Goal: Information Seeking & Learning: Learn about a topic

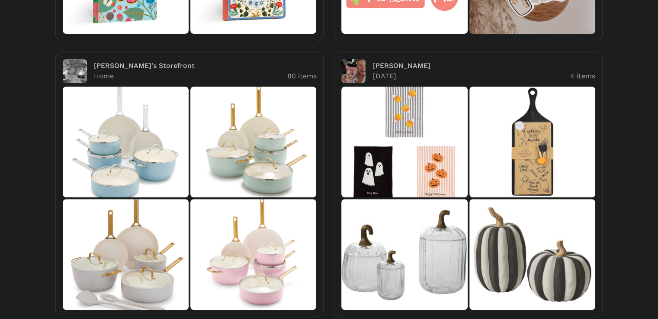
scroll to position [433, 0]
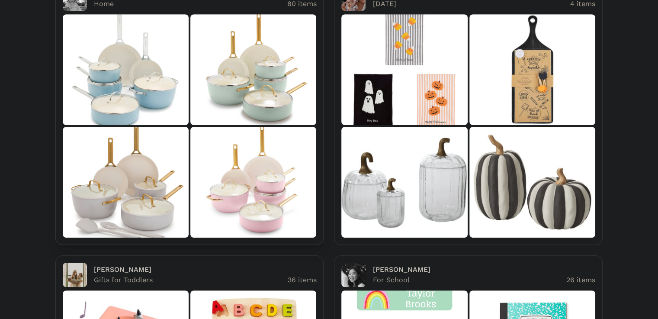
click at [193, 152] on img at bounding box center [253, 182] width 126 height 111
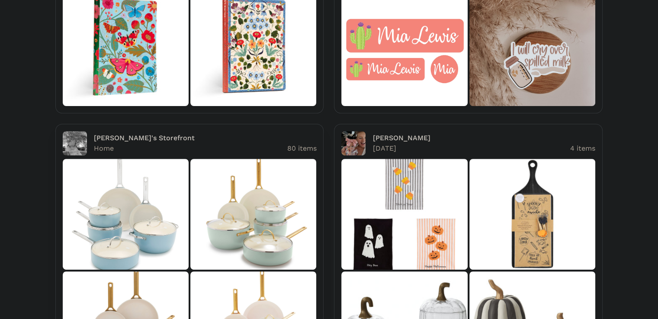
scroll to position [72, 0]
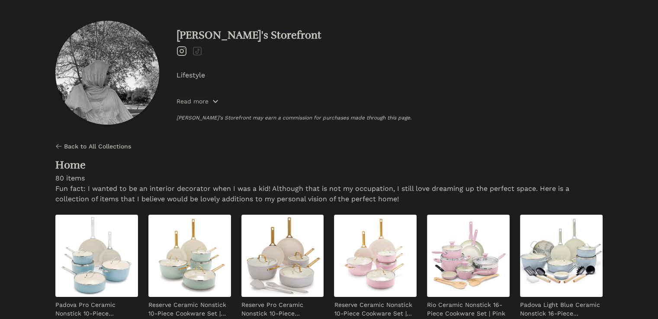
click at [190, 102] on p "Read more" at bounding box center [193, 101] width 32 height 9
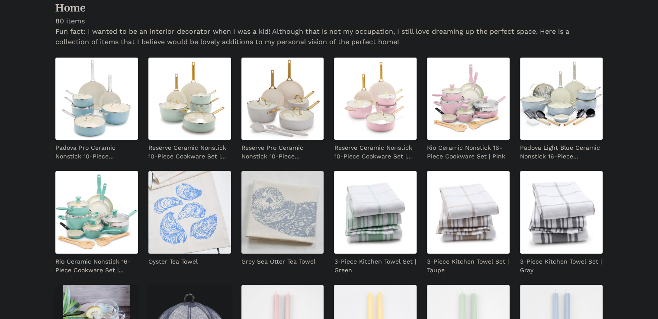
scroll to position [72, 0]
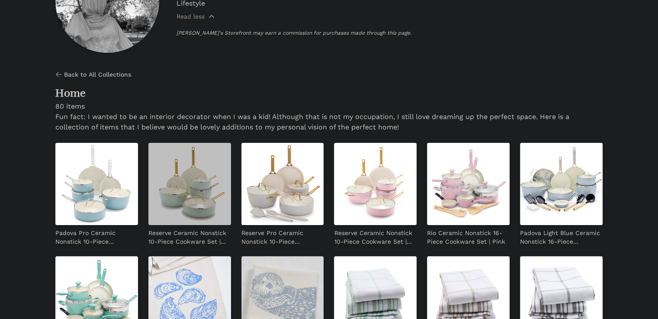
click at [158, 160] on img at bounding box center [189, 184] width 83 height 83
